Goal: Information Seeking & Learning: Learn about a topic

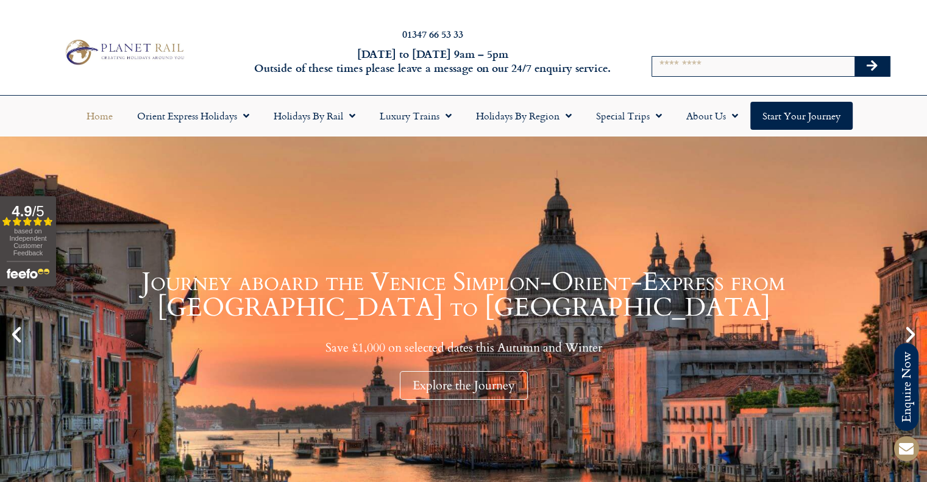
click at [706, 41] on div at bounding box center [700, 35] width 29 height 29
click at [694, 70] on input "Search" at bounding box center [753, 67] width 202 height 20
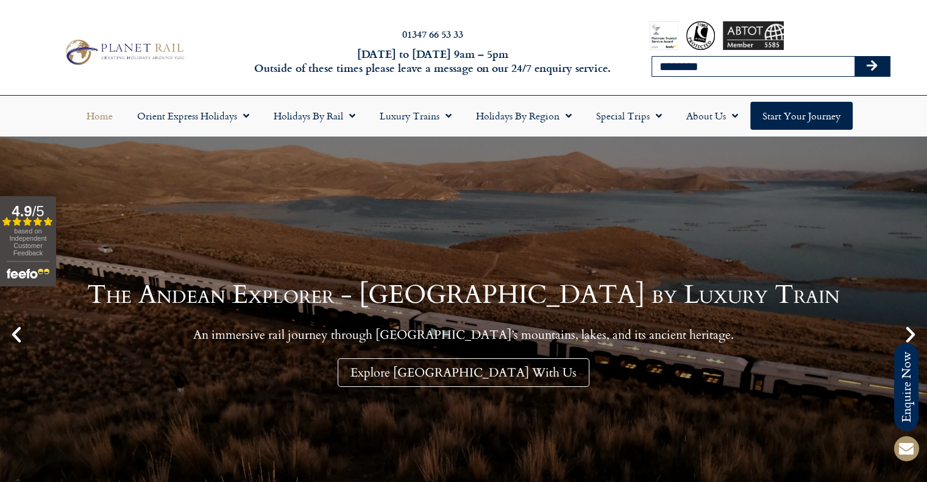
type input "**********"
click at [855, 57] on button "Search" at bounding box center [872, 67] width 35 height 20
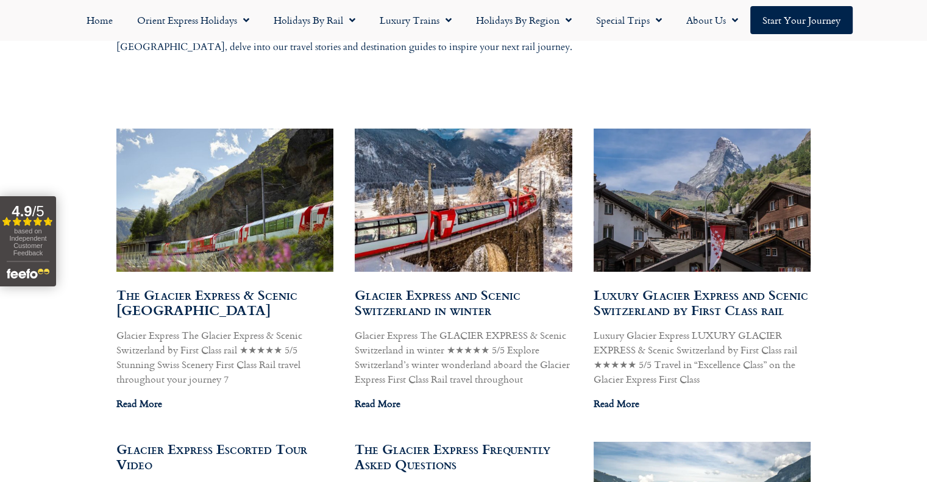
scroll to position [732, 0]
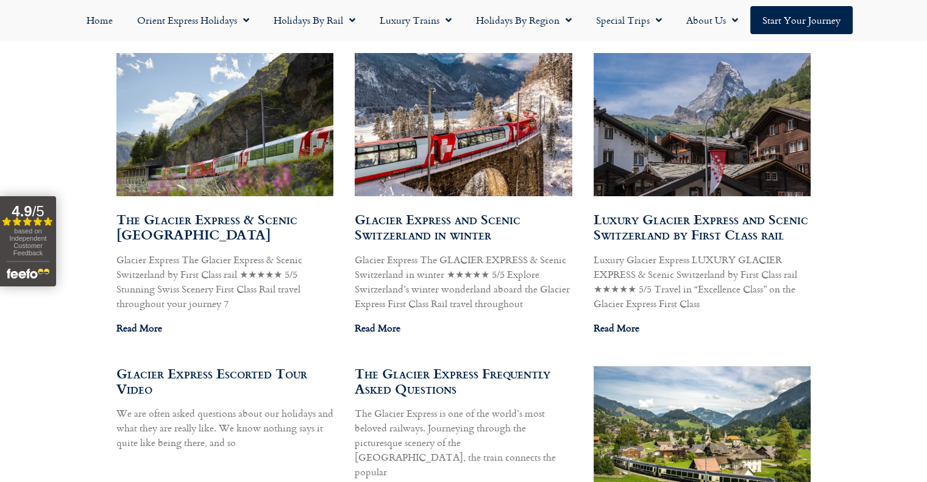
click at [403, 227] on link "Glacier Express and Scenic Switzerland in winter" at bounding box center [438, 226] width 166 height 35
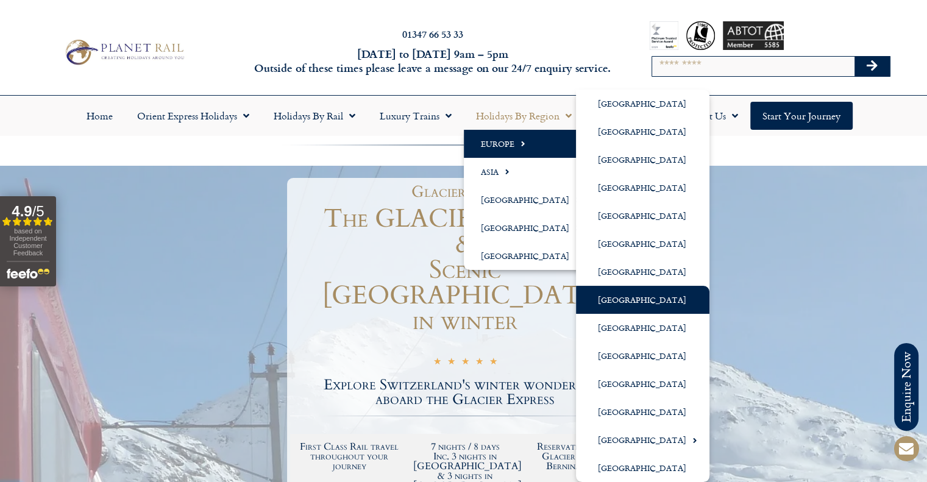
click at [629, 302] on link "[GEOGRAPHIC_DATA]" at bounding box center [643, 300] width 134 height 28
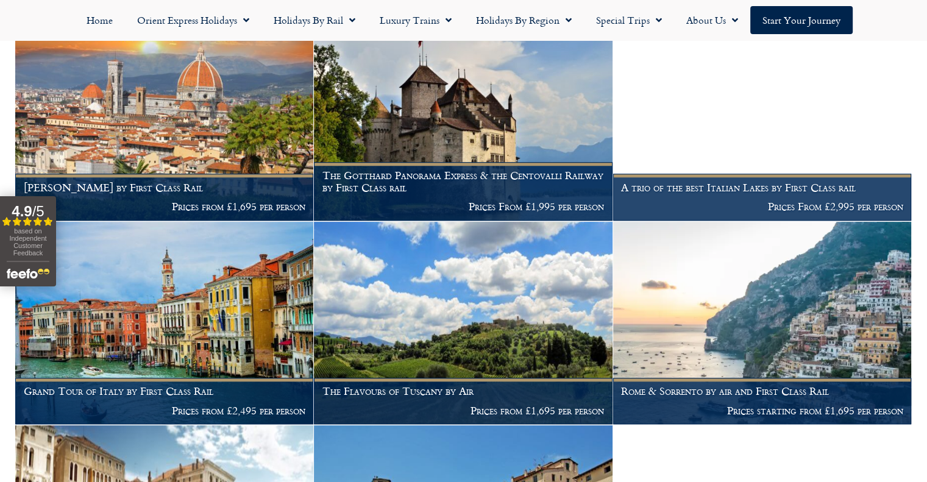
scroll to position [995, 0]
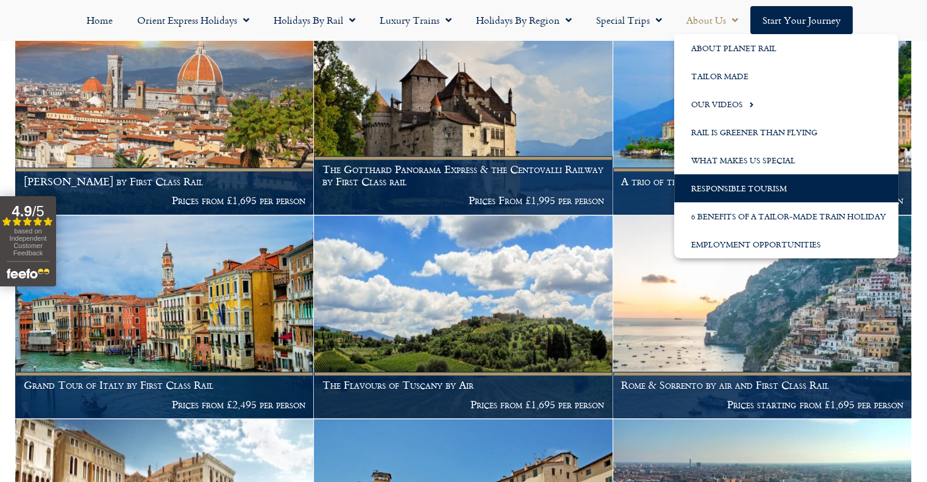
click at [713, 185] on link "Responsible Tourism" at bounding box center [786, 188] width 224 height 28
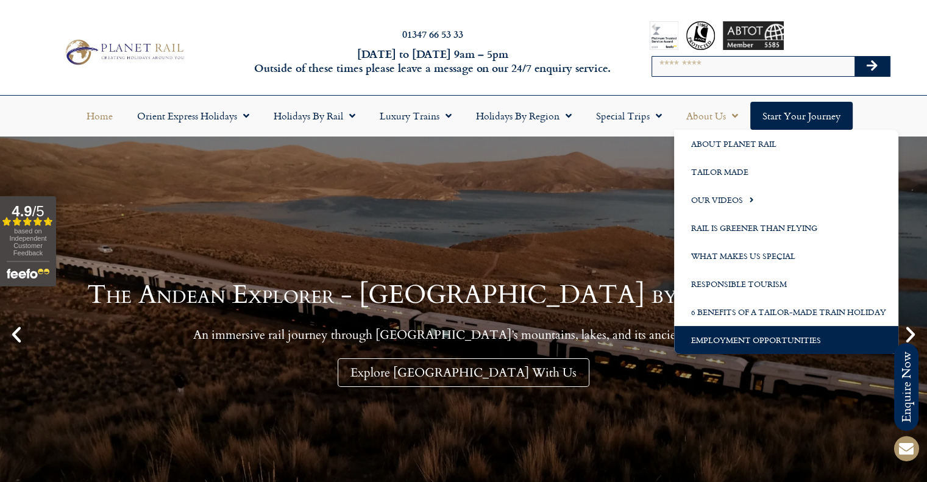
click at [701, 343] on link "Employment Opportunities" at bounding box center [786, 340] width 224 height 28
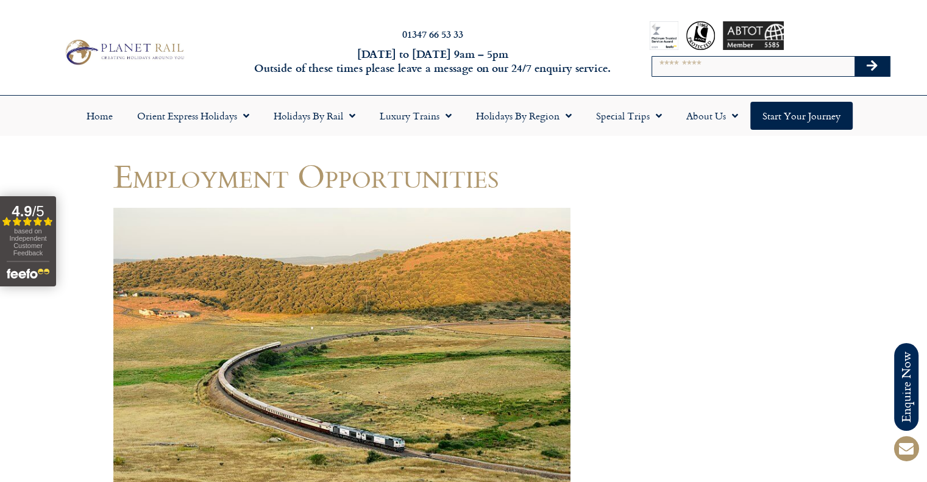
click at [398, 59] on h6 "[DATE] to [DATE] 9am – 5pm Outside of these times please leave a message on our…" at bounding box center [433, 61] width 365 height 29
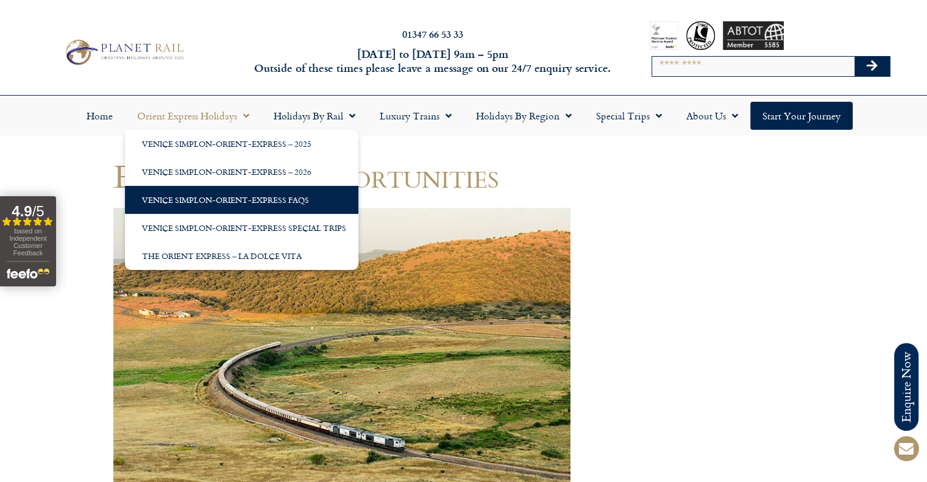
click at [253, 202] on link "Venice Simplon-Orient-Express FAQs" at bounding box center [241, 200] width 233 height 28
